Goal: Information Seeking & Learning: Learn about a topic

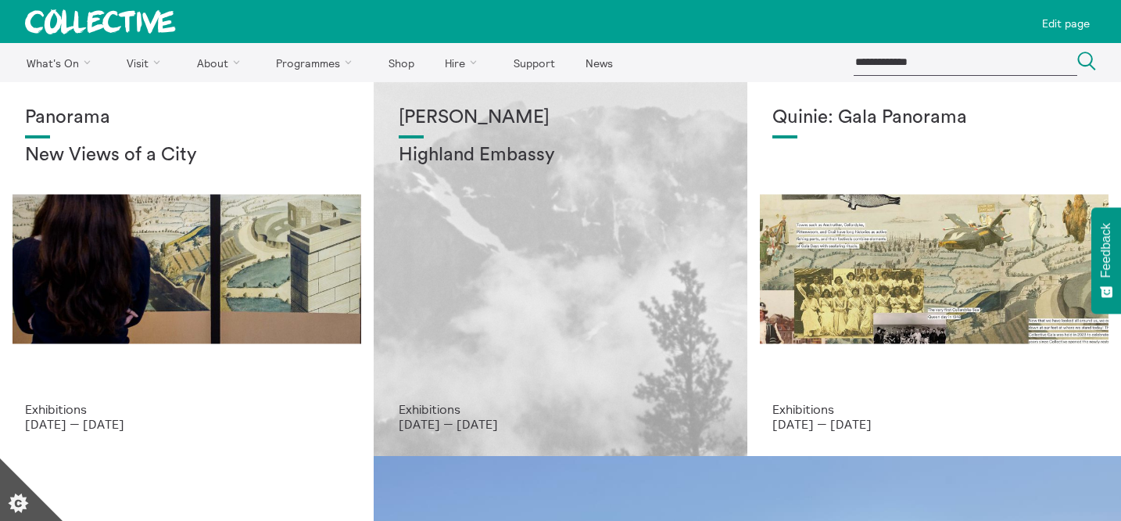
click at [539, 199] on div "[PERSON_NAME] Highland Embassy" at bounding box center [561, 254] width 324 height 295
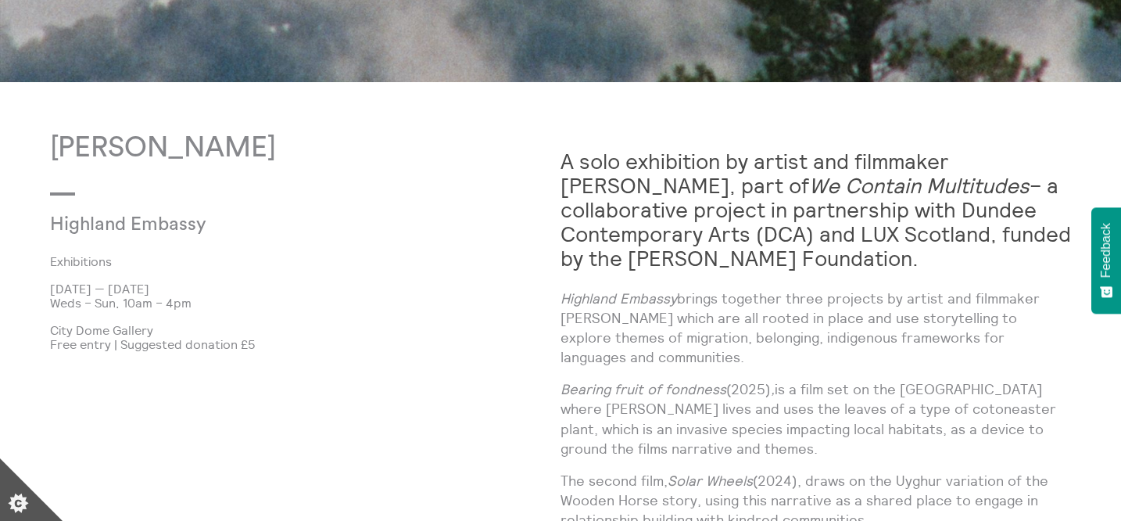
scroll to position [930, 0]
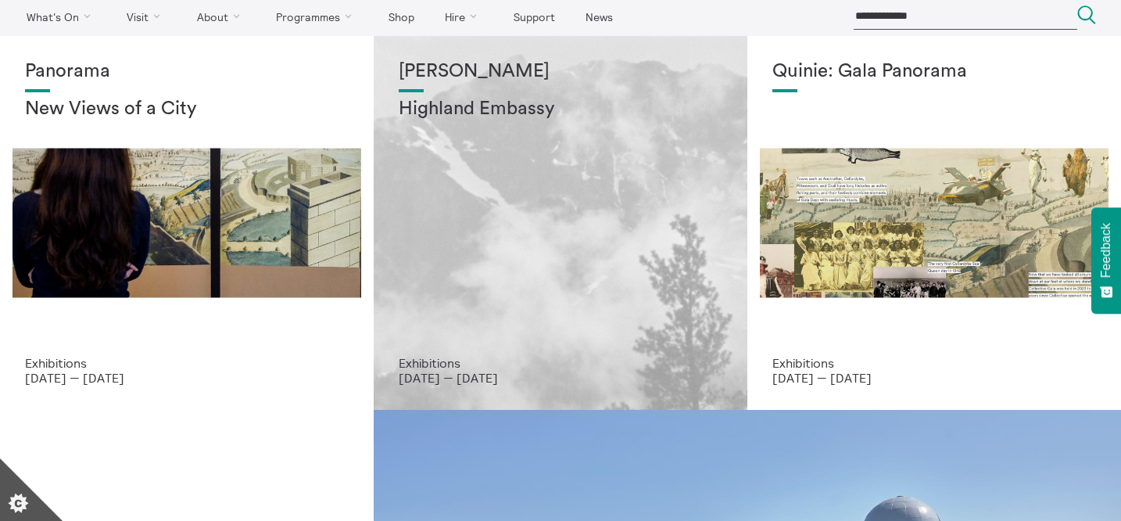
scroll to position [47, 0]
click at [574, 260] on div "[PERSON_NAME] Highland Embassy" at bounding box center [561, 207] width 324 height 295
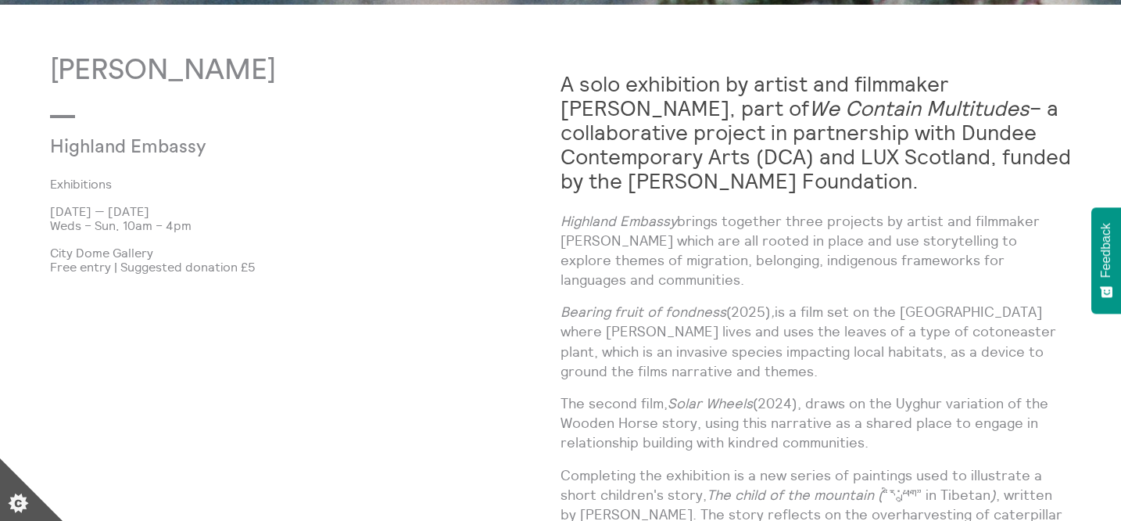
scroll to position [776, 0]
